Goal: Information Seeking & Learning: Find specific fact

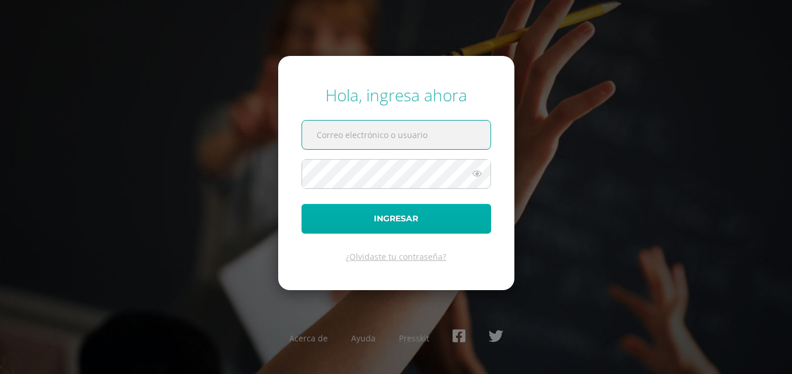
type input "erickh@cig.edu.gt"
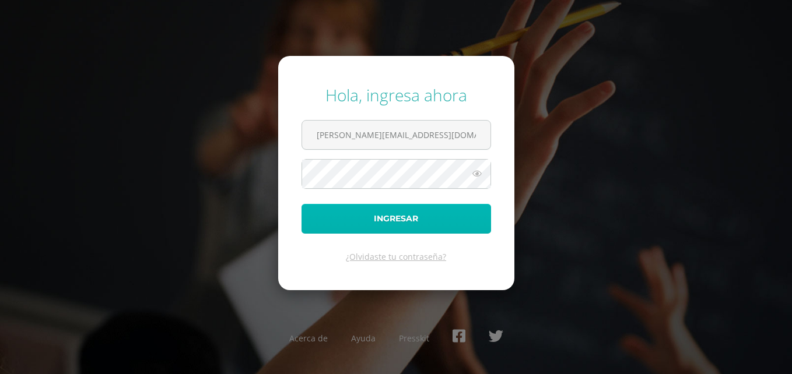
click at [403, 216] on button "Ingresar" at bounding box center [395, 219] width 189 height 30
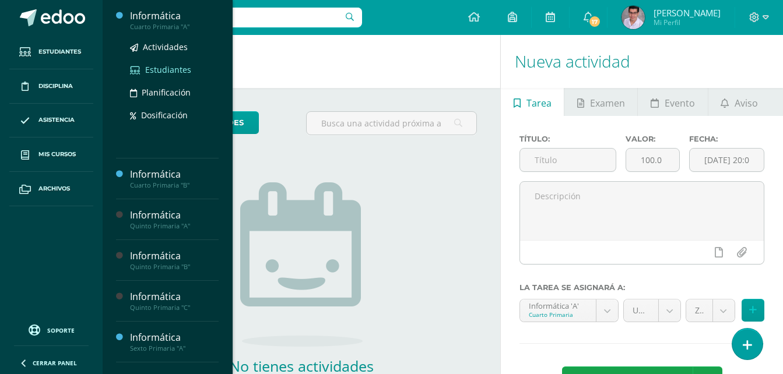
click at [150, 66] on span "Estudiantes" at bounding box center [168, 69] width 46 height 11
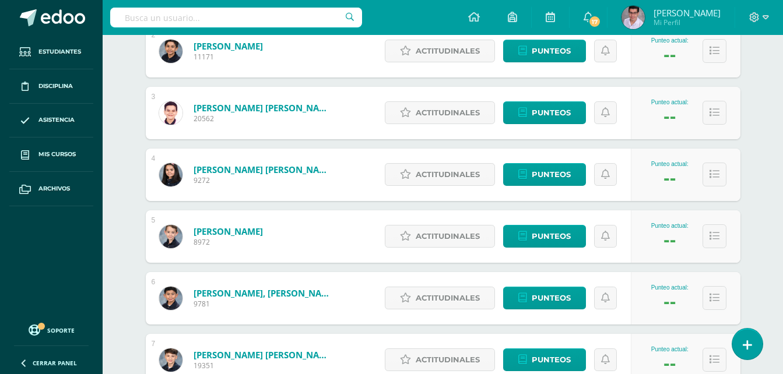
scroll to position [270, 0]
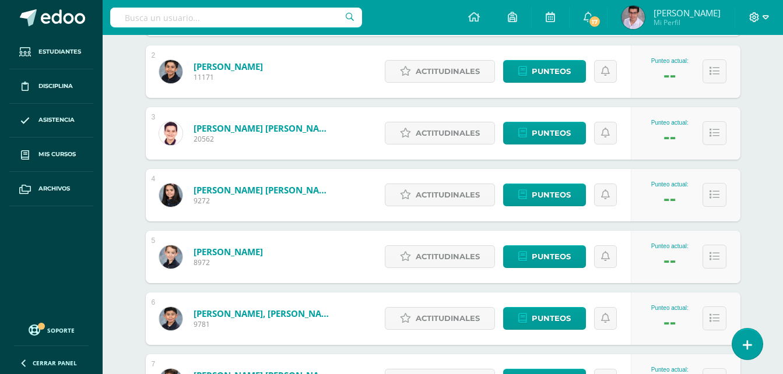
click at [761, 23] on span at bounding box center [759, 17] width 20 height 13
click at [724, 80] on span "Cerrar sesión" at bounding box center [729, 79] width 52 height 11
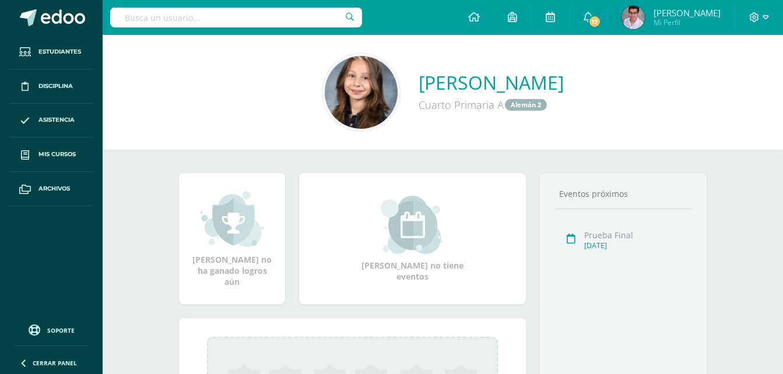
drag, startPoint x: 393, startPoint y: 75, endPoint x: 581, endPoint y: 78, distance: 187.7
click at [581, 78] on div "Katia Melville Aparicio Cuarto Primaria A Alemán 2" at bounding box center [443, 93] width 662 height 78
copy link "Katia Melville Aparicio"
drag, startPoint x: 356, startPoint y: 83, endPoint x: 621, endPoint y: 74, distance: 266.0
click at [621, 74] on div "Nicolas Portocarrero Barahona Cuarto Primaria A Alemán 2" at bounding box center [443, 93] width 662 height 78
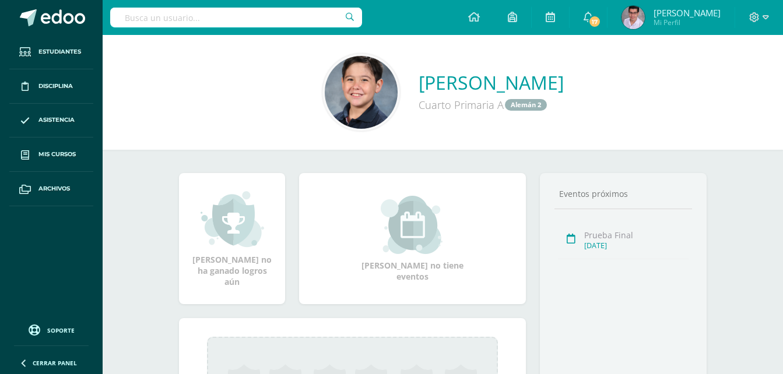
copy link "Nicolas Portocarrero Barahona"
click at [418, 282] on div "Nicolas no tiene eventos" at bounding box center [412, 238] width 236 height 131
drag, startPoint x: 352, startPoint y: 82, endPoint x: 626, endPoint y: 78, distance: 274.0
click at [626, 78] on div "Nicolas Portocarrero Barahona Cuarto Primaria A Alemán 2" at bounding box center [443, 93] width 662 height 78
drag, startPoint x: 626, startPoint y: 78, endPoint x: 490, endPoint y: 122, distance: 143.4
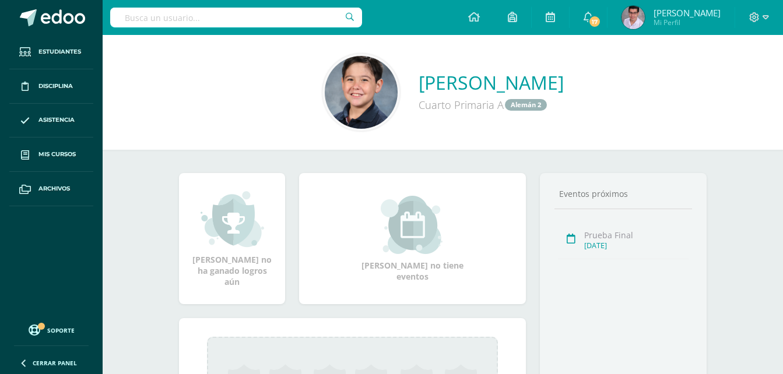
click at [518, 131] on div "Nicolas Portocarrero Barahona Cuarto Primaria A Alemán 2" at bounding box center [443, 92] width 680 height 115
drag, startPoint x: 355, startPoint y: 78, endPoint x: 624, endPoint y: 74, distance: 269.3
click at [624, 74] on div "Nicolas Portocarrero Barahona Cuarto Primaria A Alemán 2" at bounding box center [443, 93] width 662 height 78
copy link "Nicolas Portocarrero Barahona"
drag, startPoint x: 349, startPoint y: 79, endPoint x: 627, endPoint y: 71, distance: 278.1
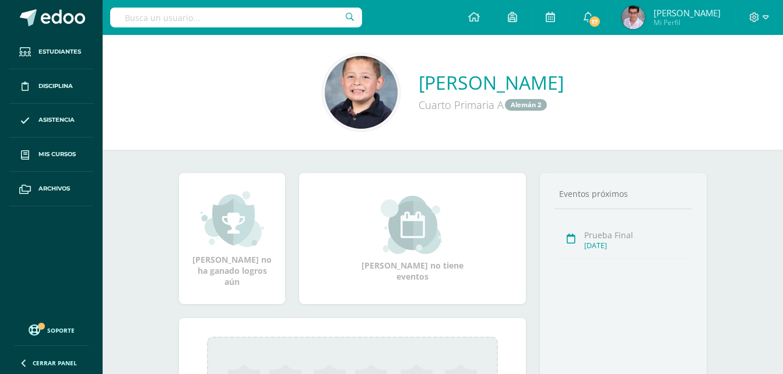
click at [627, 71] on div "Mathías Estuardo Nuñez Camey Cuarto Primaria A Alemán 2" at bounding box center [443, 93] width 662 height 78
copy link "Mathías Estuardo Nuñez Camey"
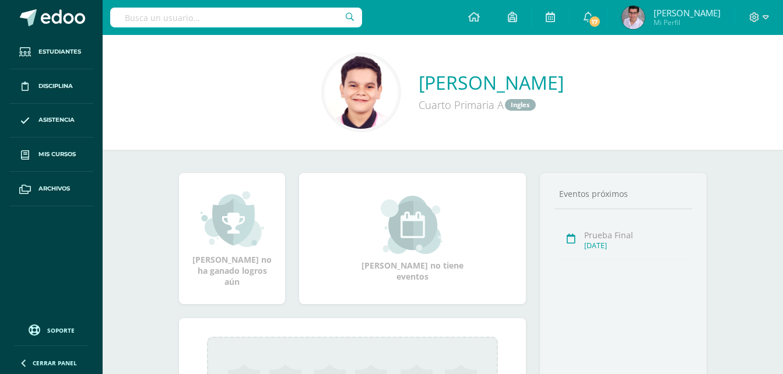
drag, startPoint x: 354, startPoint y: 79, endPoint x: 618, endPoint y: 78, distance: 264.6
click at [618, 78] on div "William Sebastian Barrios Ruiz Cuarto Primaria A Ingles" at bounding box center [443, 93] width 662 height 78
copy link "William Sebastian Barrios Ruiz"
